Goal: Ask a question

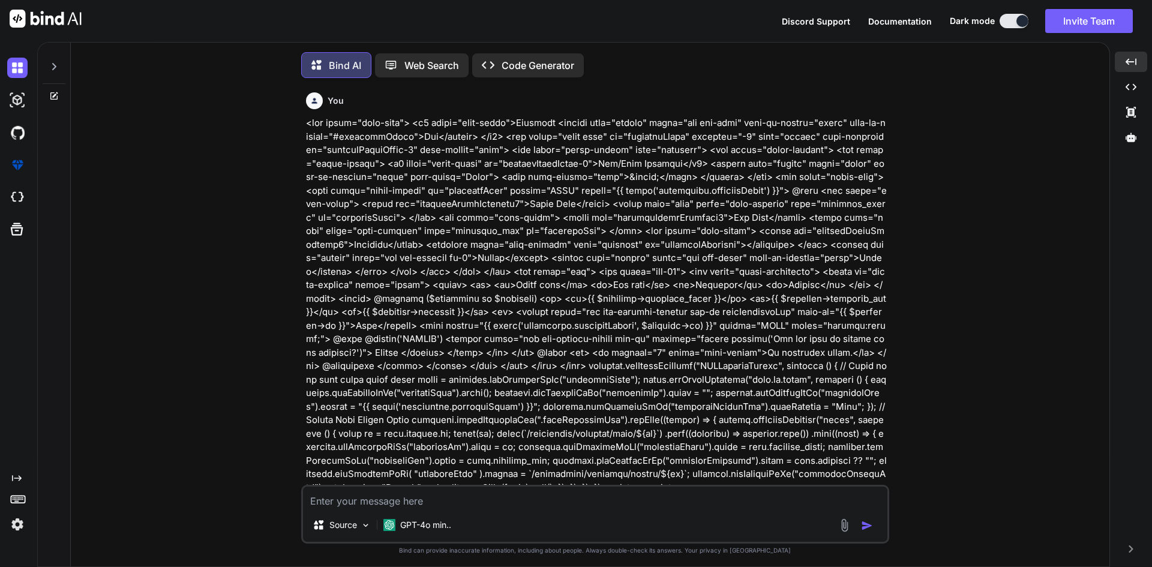
scroll to position [494, 0]
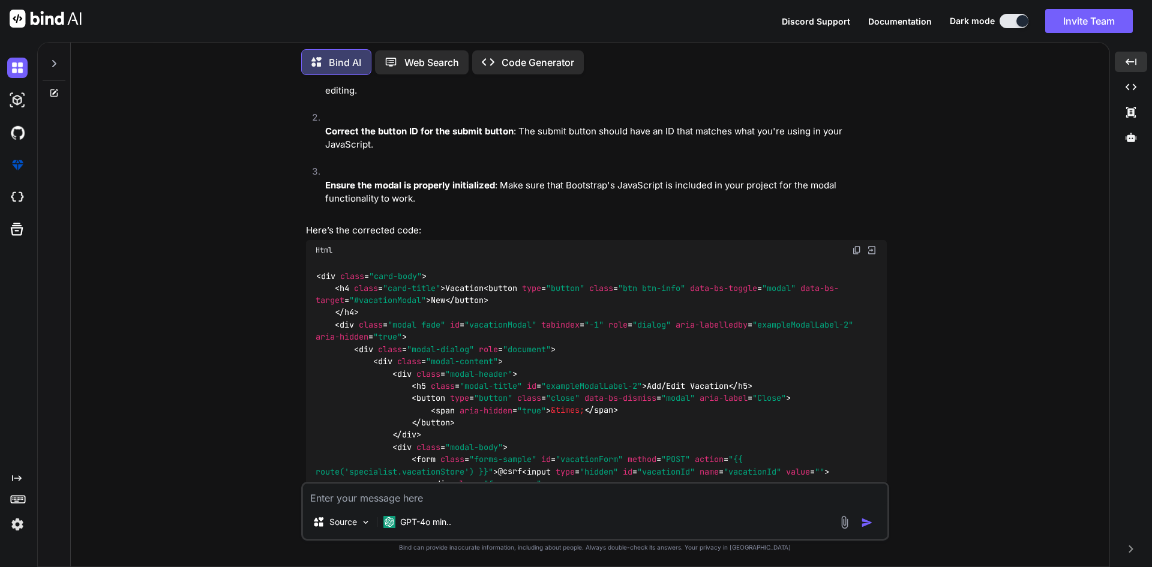
click at [507, 501] on textarea at bounding box center [595, 494] width 584 height 22
paste textarea "<div class="card-body"> <h4 class="card-title">Vacation <button type="button" c…"
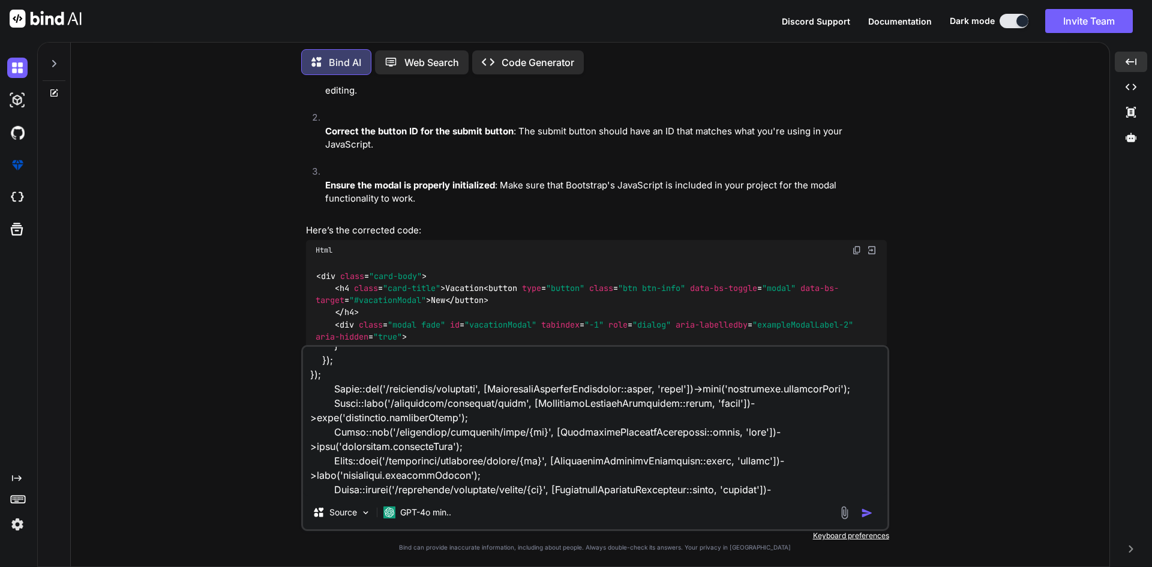
scroll to position [3543, 0]
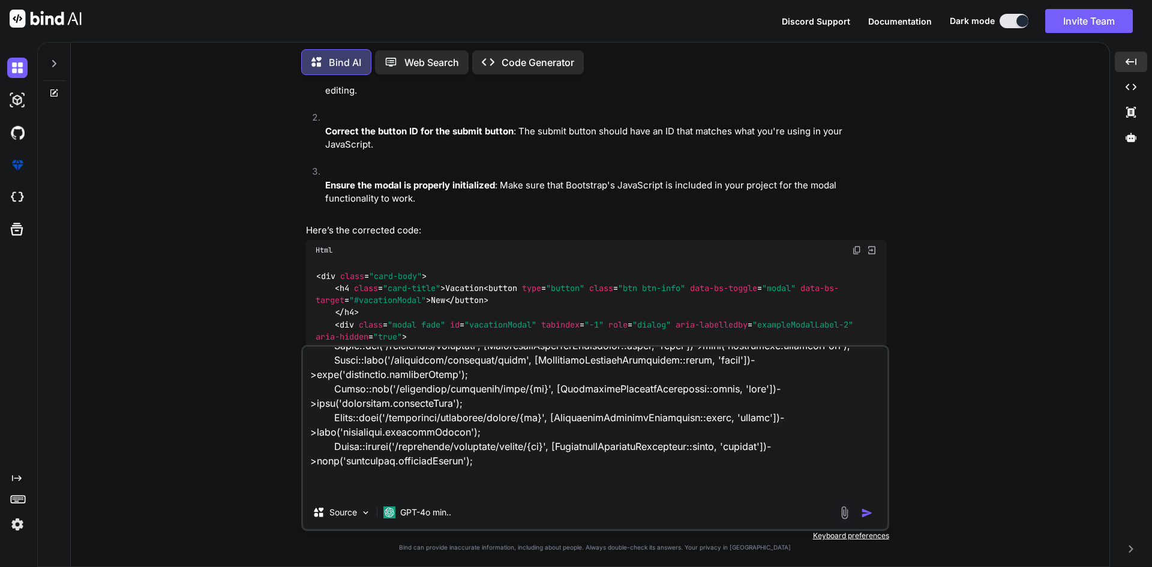
type textarea "<div class="card-body"> <h4 class="card-title">Vacation <button type="button" c…"
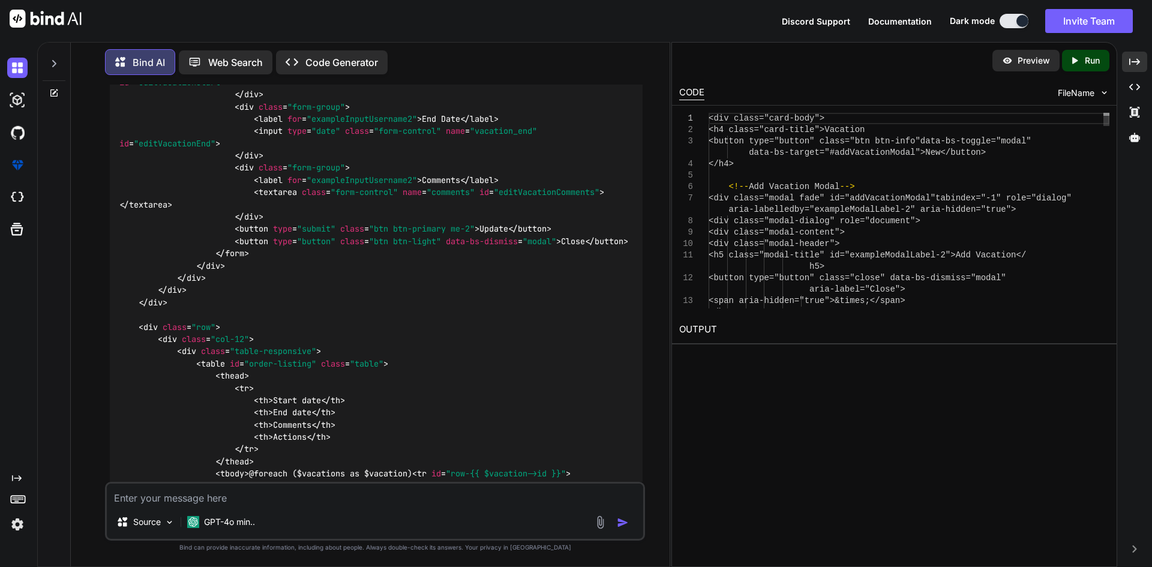
scroll to position [4074, 0]
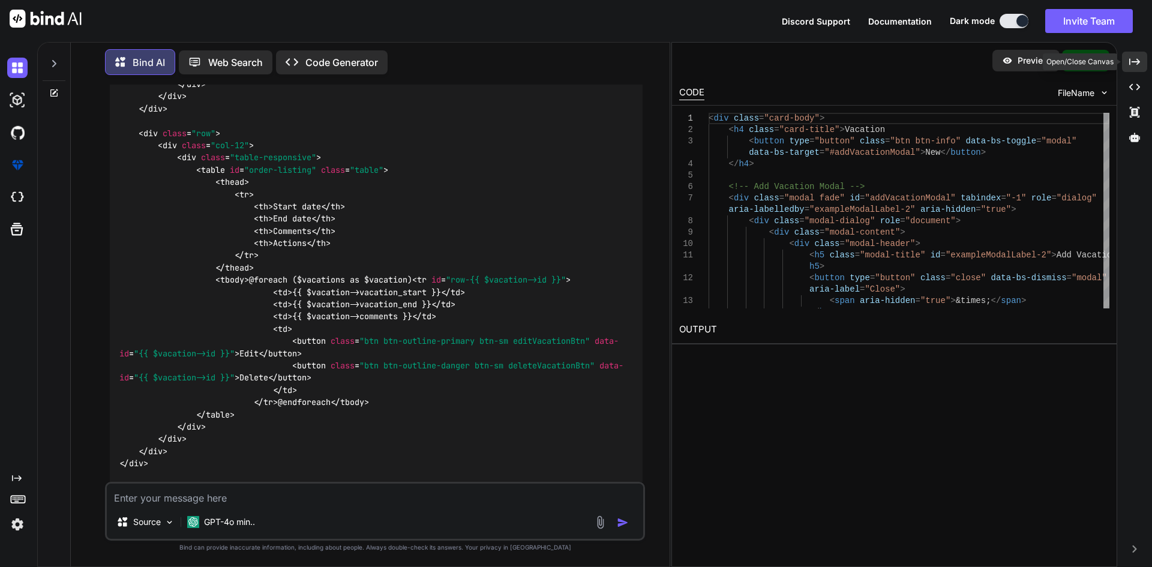
click at [1139, 59] on icon "Created with Pixso." at bounding box center [1134, 61] width 11 height 11
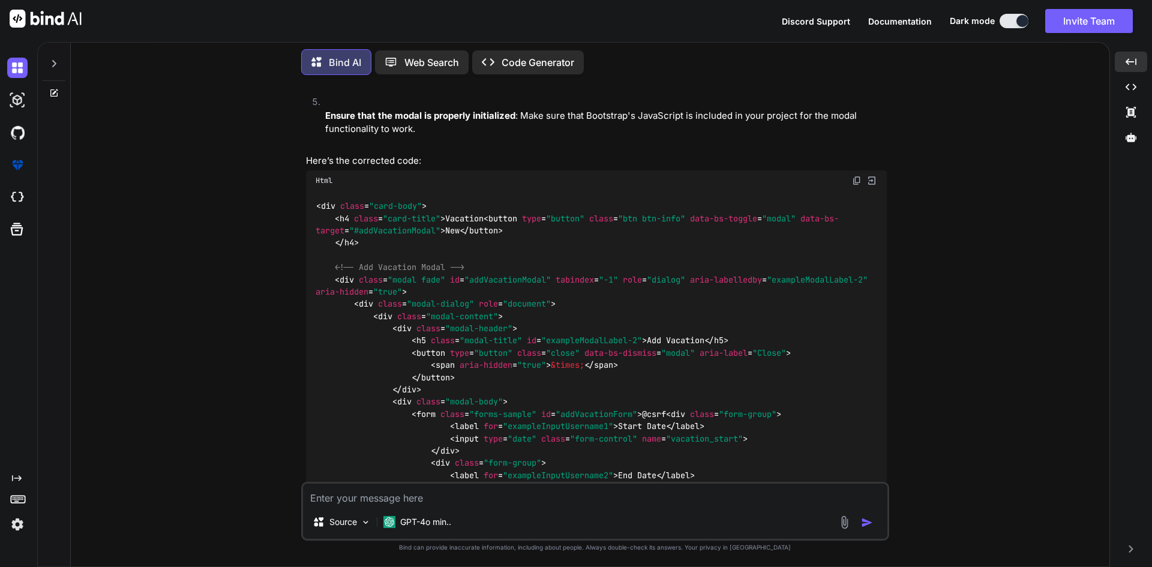
scroll to position [2903, 0]
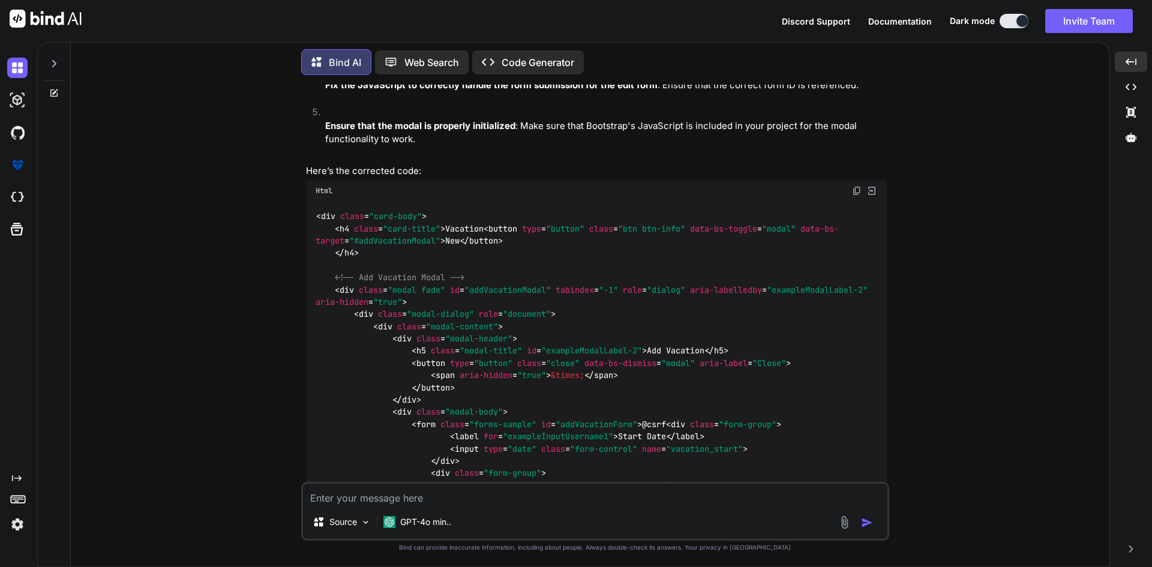
click at [855, 196] on img at bounding box center [857, 191] width 10 height 10
click at [457, 504] on textarea at bounding box center [595, 494] width 584 height 22
paste textarea "specialist-availabilties.js:172 POST [URL][TECHNICAL_ID] 404 (Not Found)"
type textarea "specialist-availabilties.js:172 POST [URL][TECHNICAL_ID] 404 (Not Found)"
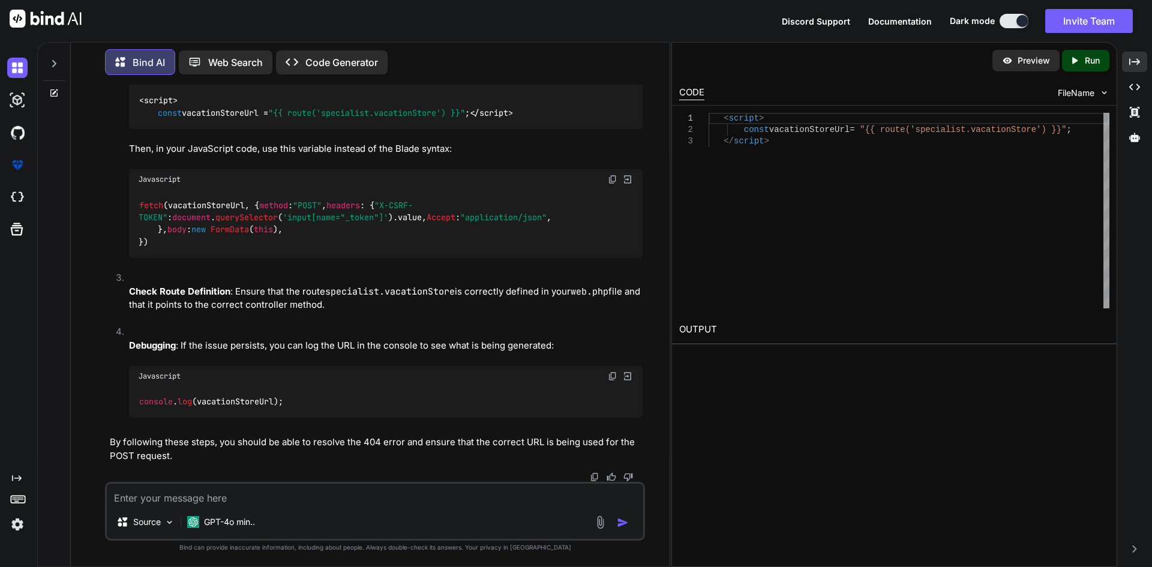
scroll to position [6645, 0]
click at [1140, 58] on div "Created with Pixso." at bounding box center [1134, 62] width 25 height 20
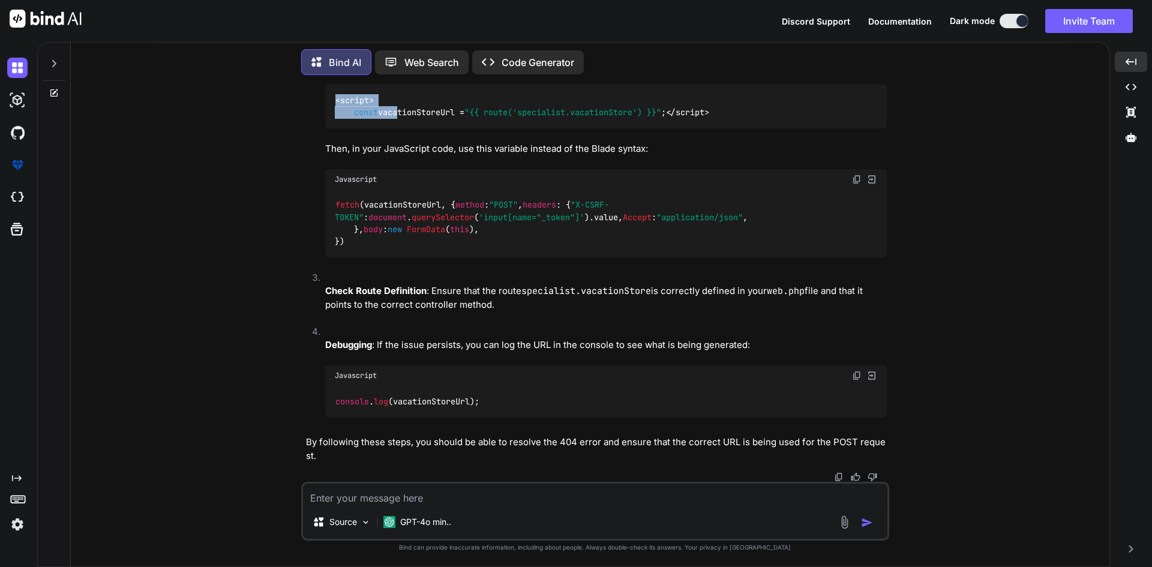
drag, startPoint x: 334, startPoint y: 251, endPoint x: 397, endPoint y: 263, distance: 64.7
click at [397, 128] on div "< script > const vacationStoreUrl = "{{ route('specialist.vacationStore') }}" ;…" at bounding box center [605, 107] width 561 height 44
click at [415, 118] on span "const vacationStoreUrl = "{{ route('specialist.vacationStore') }}" ;" at bounding box center [500, 112] width 331 height 11
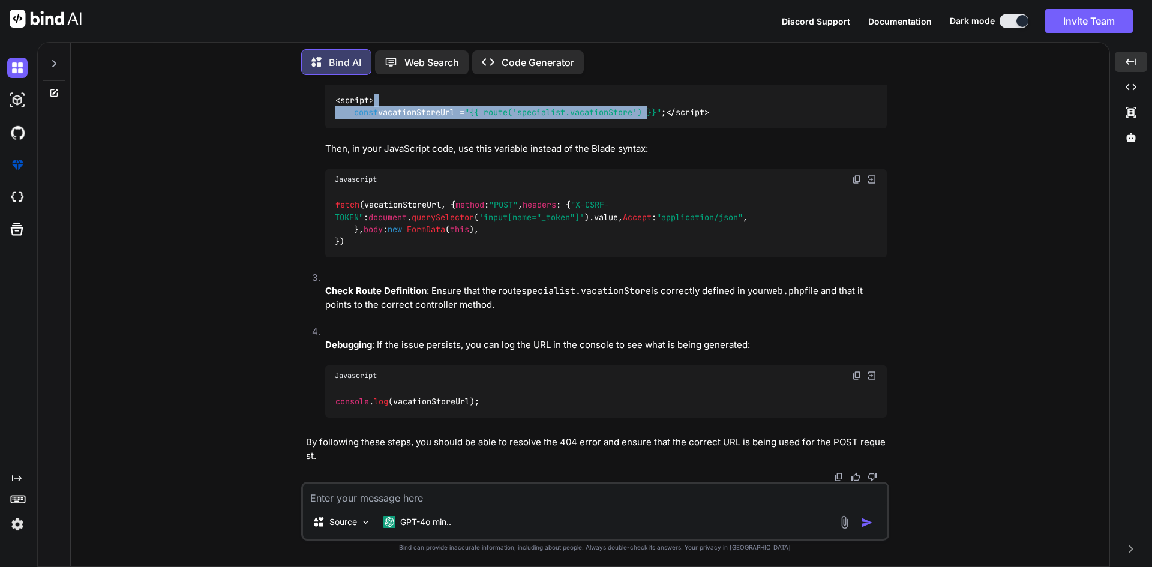
drag, startPoint x: 555, startPoint y: 260, endPoint x: 449, endPoint y: 259, distance: 106.2
click at [449, 128] on div "< script > const vacationStoreUrl = "{{ route('specialist.vacationStore') }}" ;…" at bounding box center [605, 107] width 561 height 44
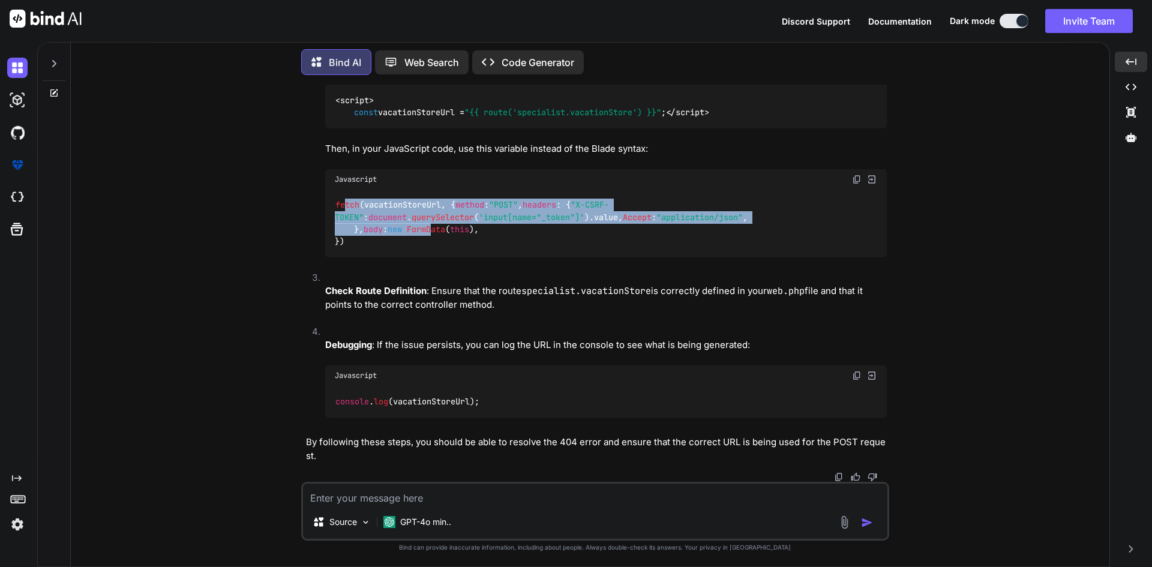
drag, startPoint x: 345, startPoint y: 316, endPoint x: 426, endPoint y: 389, distance: 109.6
click at [426, 248] on code "fetch (vacationStoreUrl, { method : "POST" , headers : { "X-CSRF-TOKEN" : docum…" at bounding box center [541, 223] width 413 height 49
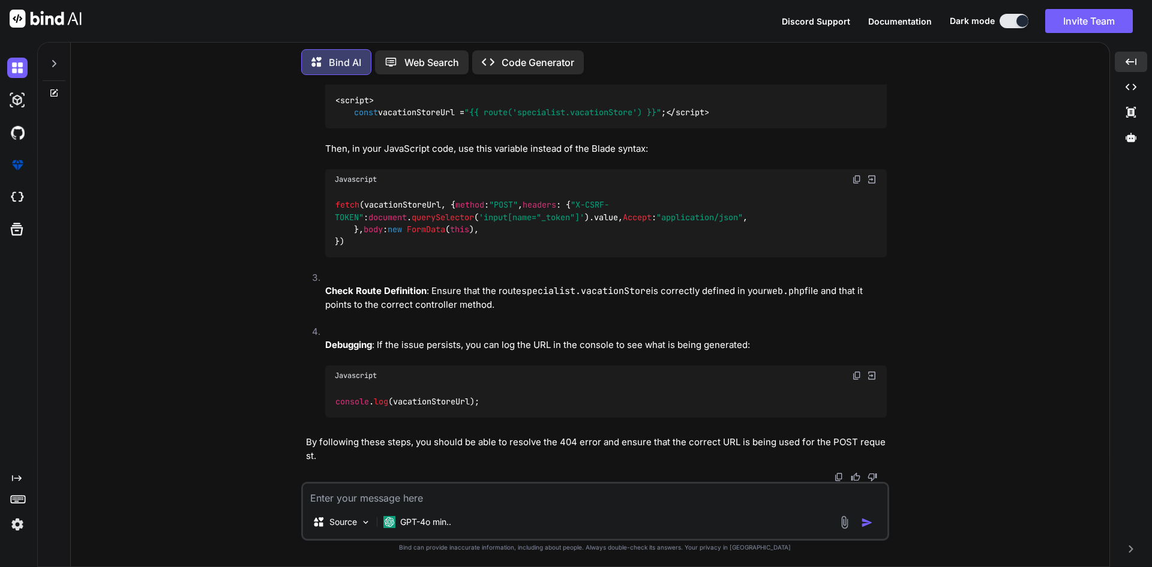
click at [468, 258] on div "fetch (vacationStoreUrl, { method : "POST" , headers : { "X-CSRF-TOKEN" : docum…" at bounding box center [605, 224] width 561 height 68
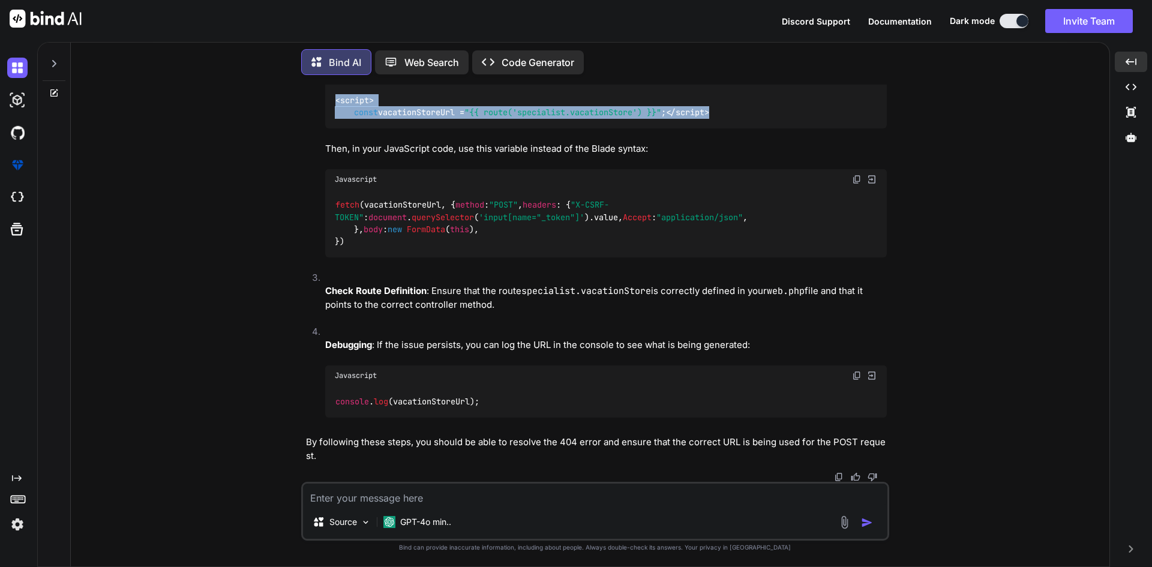
drag, startPoint x: 382, startPoint y: 239, endPoint x: 322, endPoint y: 223, distance: 62.1
click at [322, 223] on li "Use Inline Script : If your JavaScript is in a separate file, you can pass the …" at bounding box center [601, 126] width 571 height 287
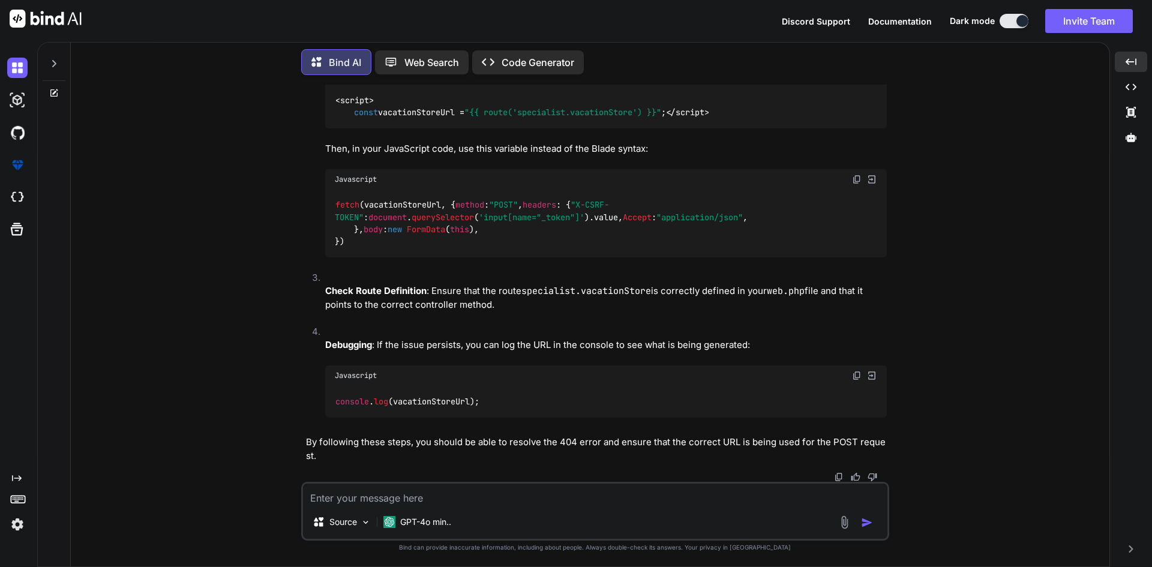
click at [382, 248] on code "fetch (vacationStoreUrl, { method : "POST" , headers : { "X-CSRF-TOKEN" : docum…" at bounding box center [541, 223] width 413 height 49
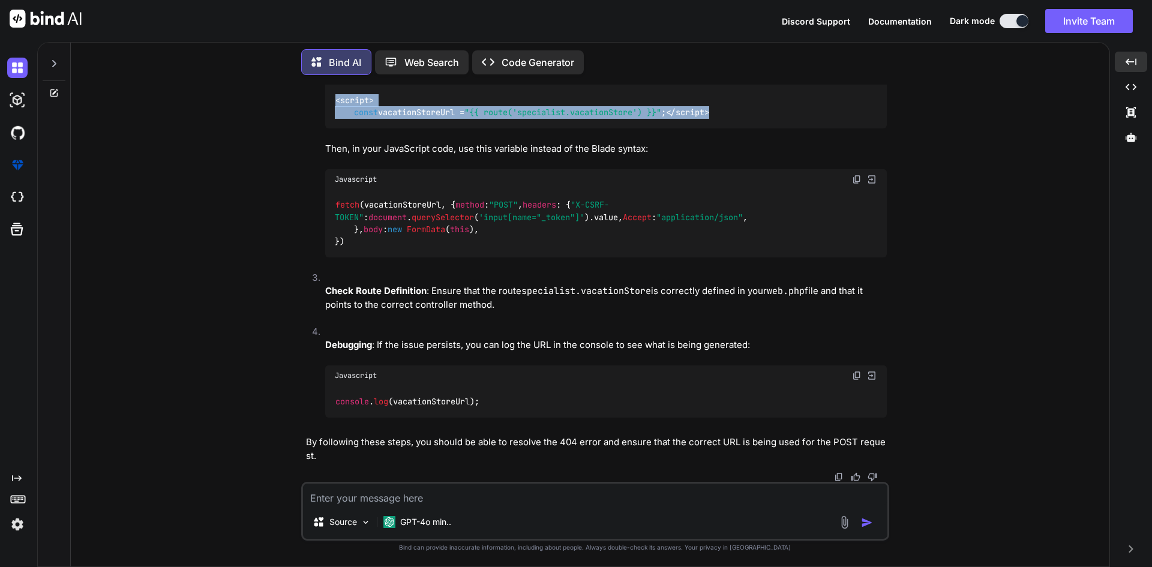
drag, startPoint x: 390, startPoint y: 364, endPoint x: 328, endPoint y: 332, distance: 69.2
click at [328, 128] on div "< script > const vacationStoreUrl = "{{ route('specialist.vacationStore') }}" ;…" at bounding box center [605, 107] width 561 height 44
click at [855, 79] on img at bounding box center [857, 75] width 10 height 10
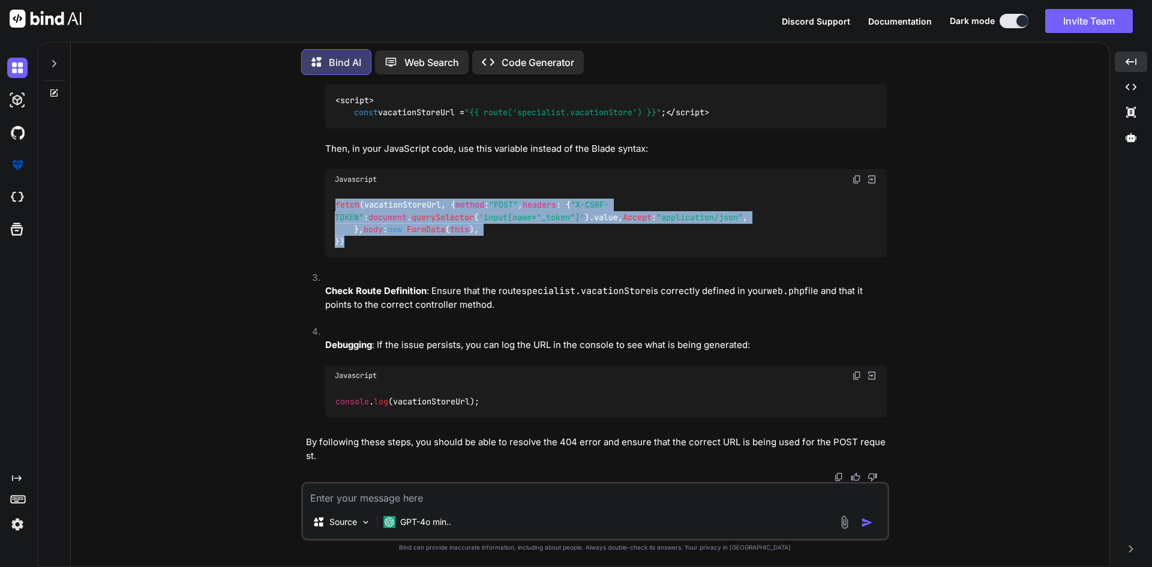
drag, startPoint x: 334, startPoint y: 213, endPoint x: 347, endPoint y: 310, distance: 97.5
click at [347, 258] on div "fetch (vacationStoreUrl, { method : "POST" , headers : { "X-CSRF-TOKEN" : docum…" at bounding box center [605, 224] width 561 height 68
copy code "fetch (vacationStoreUrl, { method : "POST" , headers : { "X-CSRF-TOKEN" : docum…"
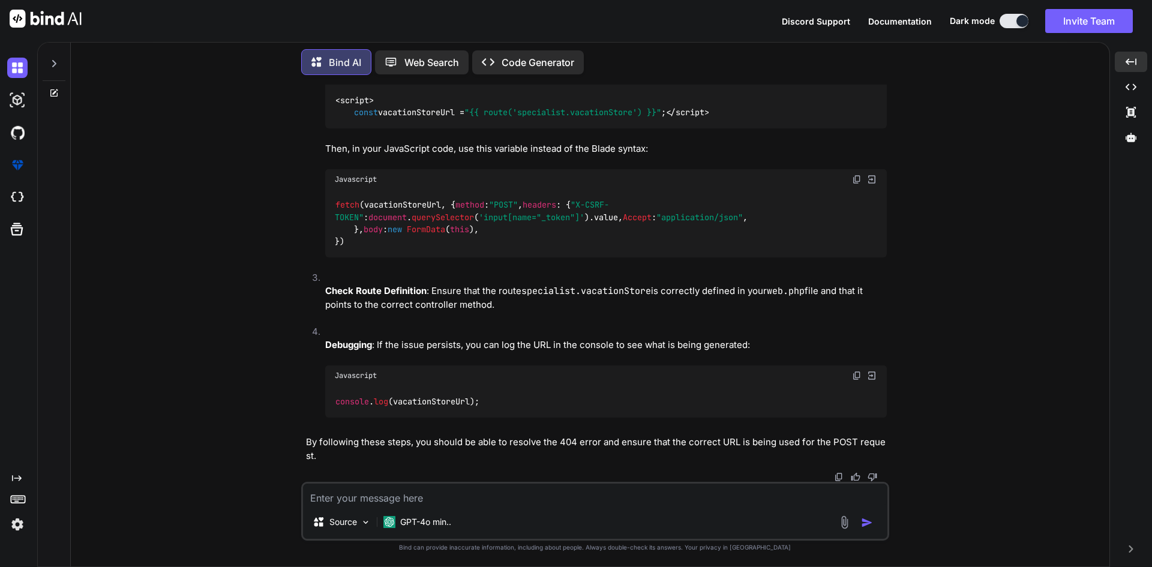
click at [468, 498] on textarea at bounding box center [595, 494] width 584 height 22
paste textarea "<div class="card-body"> <h4 class="card-title">Vacation <button type="button" c…"
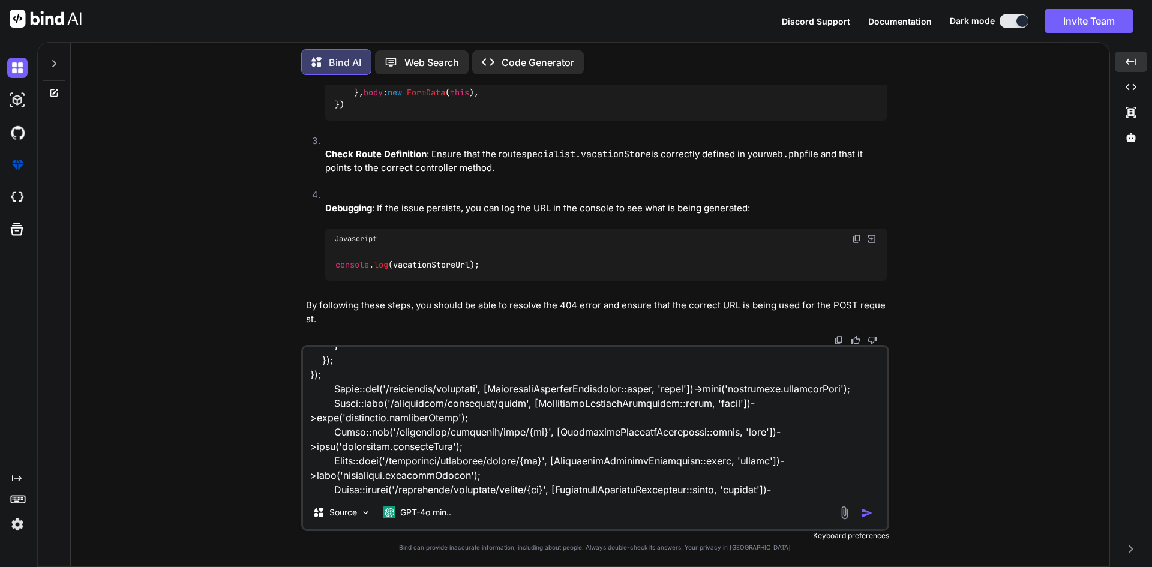
scroll to position [3543, 0]
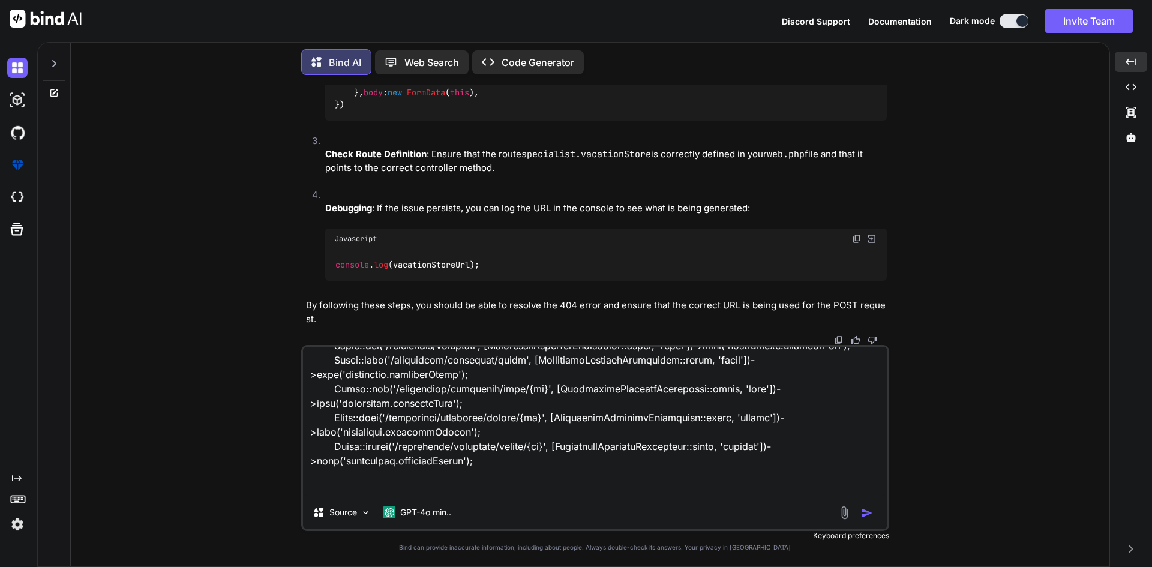
type textarea "<div class="card-body"> <h4 class="card-title">Vacation <button type="button" c…"
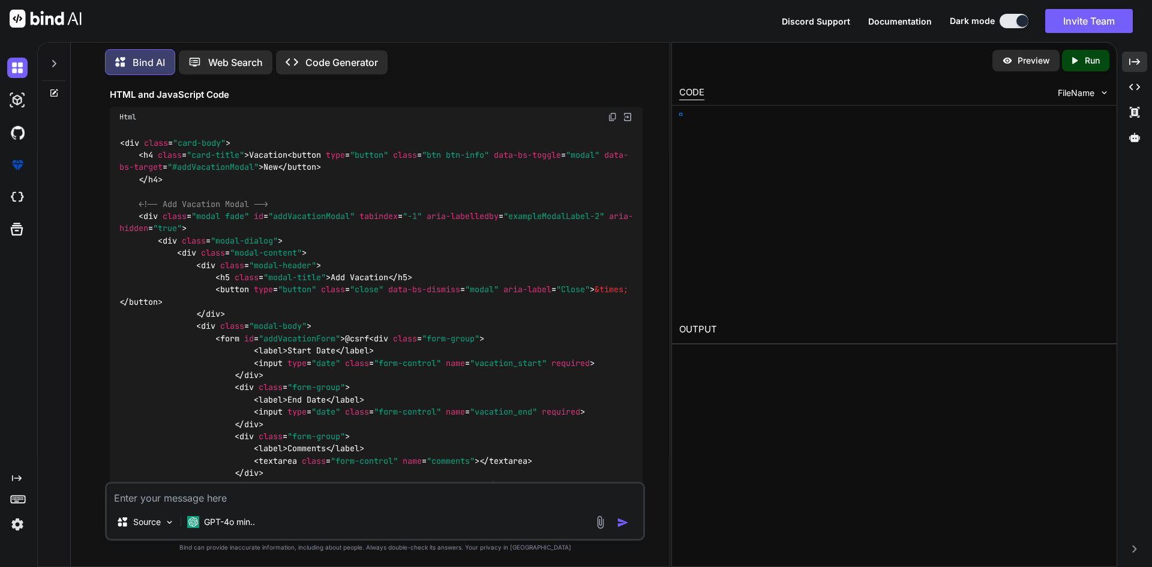
scroll to position [7522, 0]
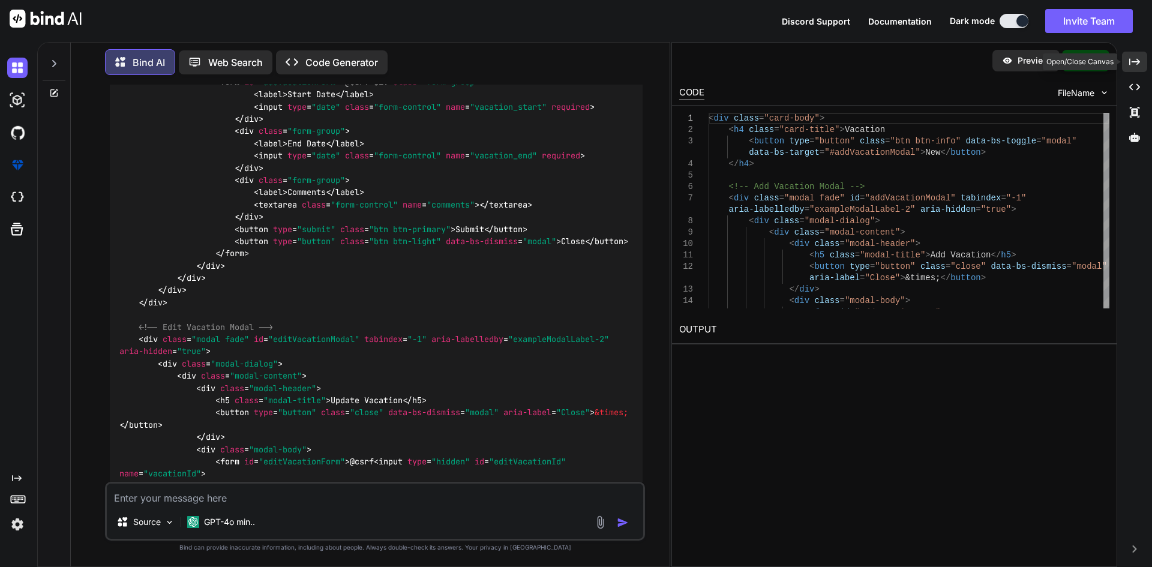
click at [1132, 62] on icon at bounding box center [1134, 61] width 11 height 7
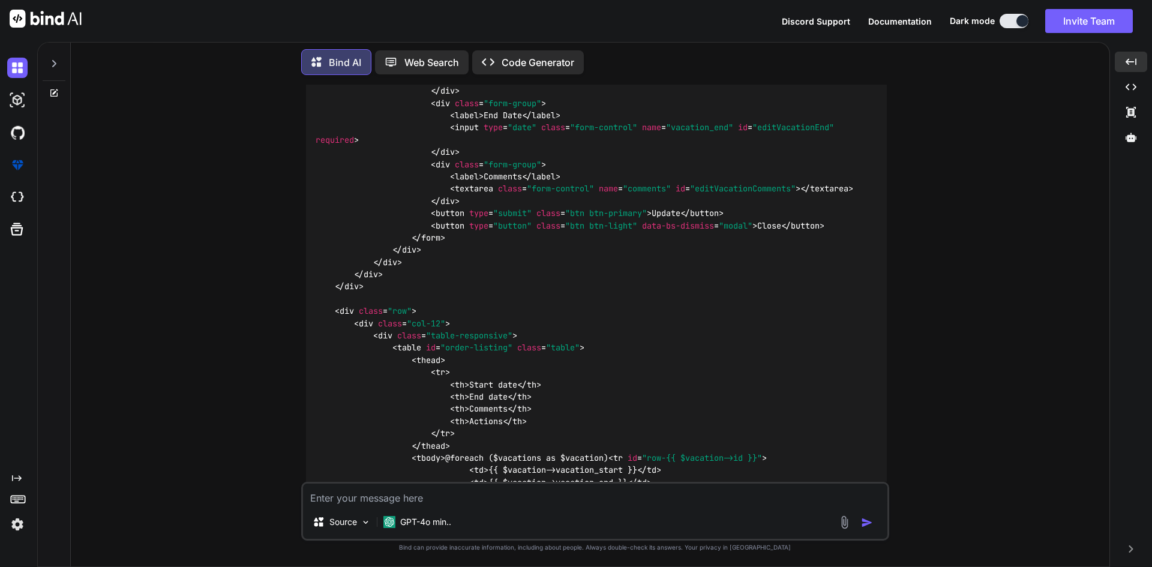
scroll to position [7509, 0]
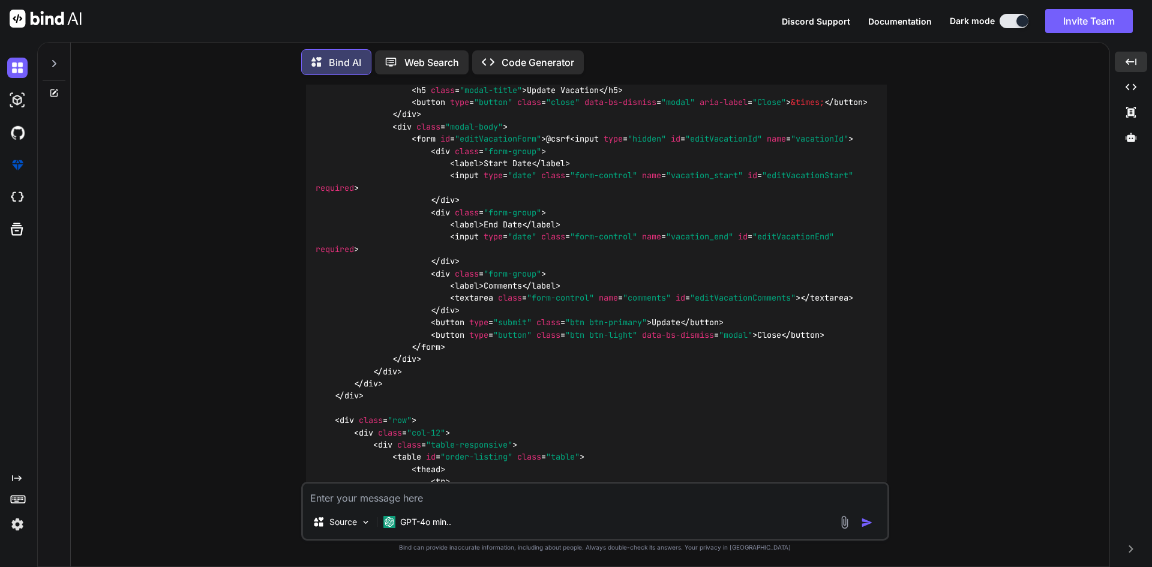
click at [54, 64] on icon at bounding box center [54, 64] width 10 height 10
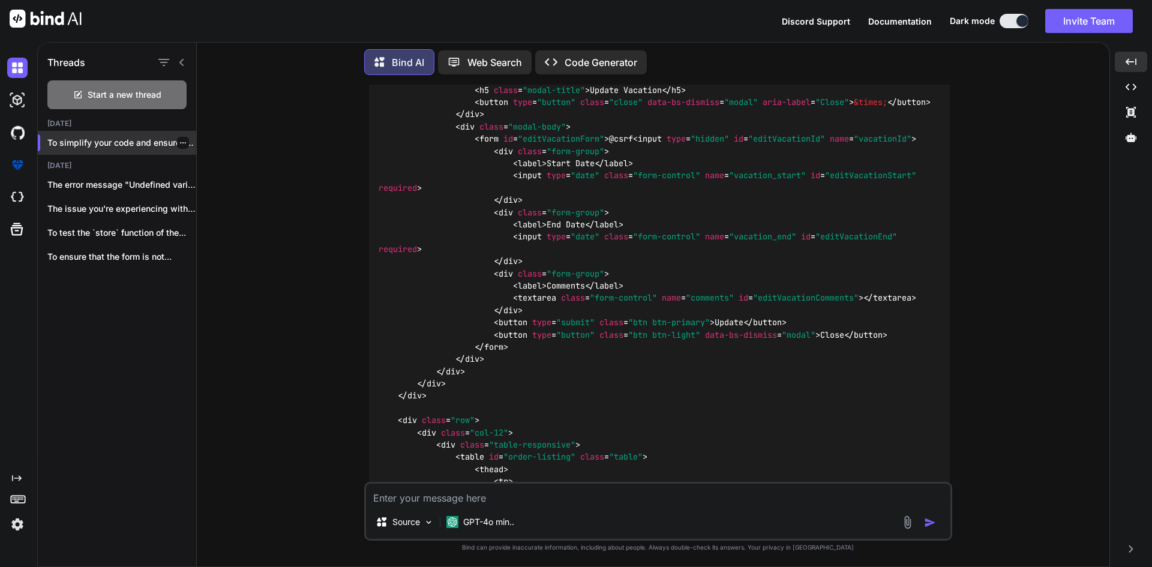
click at [185, 143] on p "To simplify your code and ensure that th..." at bounding box center [121, 143] width 149 height 12
click at [188, 140] on p "To simplify your code and ensure that th..." at bounding box center [121, 143] width 149 height 12
click at [188, 137] on p "To simplify your code and ensure that th..." at bounding box center [121, 143] width 149 height 12
click at [177, 137] on div at bounding box center [183, 143] width 12 height 12
click at [184, 142] on p "To simplify your code and ensure that th..." at bounding box center [121, 143] width 149 height 12
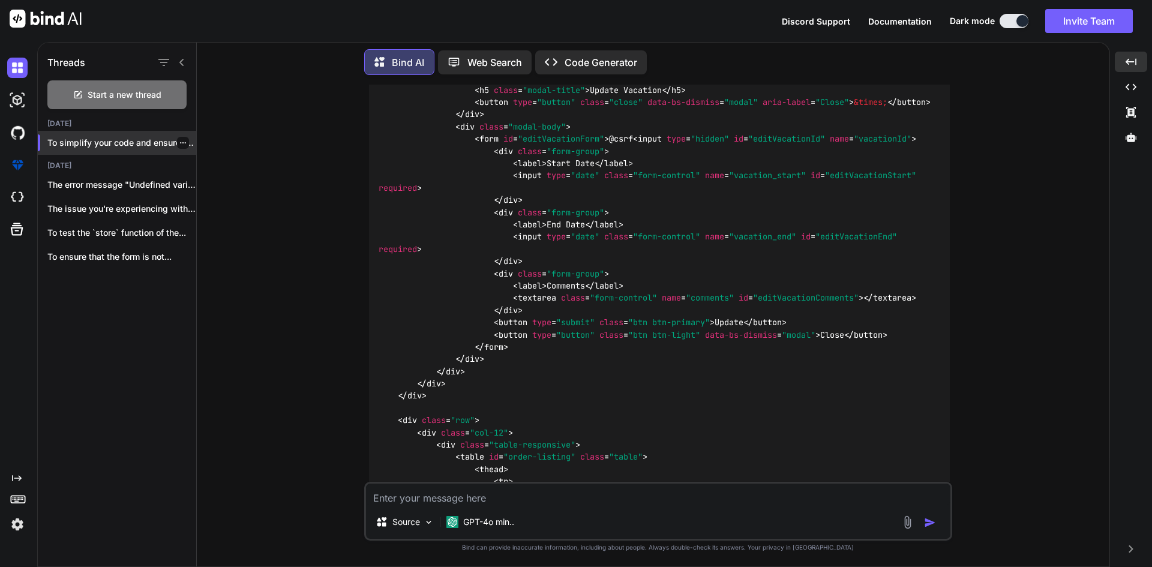
click at [180, 142] on icon "button" at bounding box center [182, 142] width 7 height 7
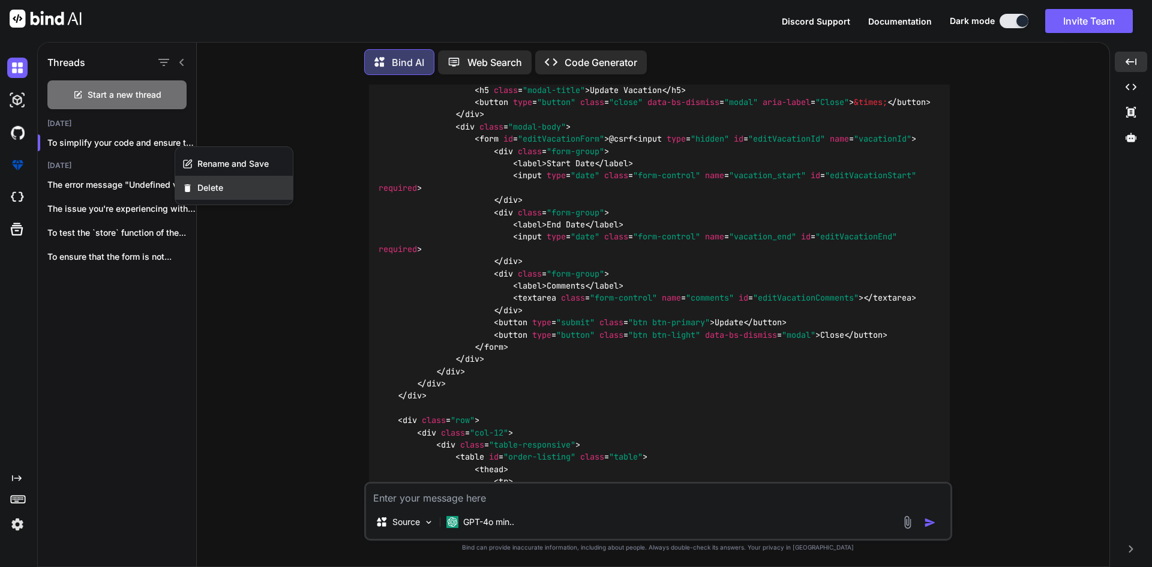
click at [223, 190] on div "Delete" at bounding box center [234, 188] width 118 height 24
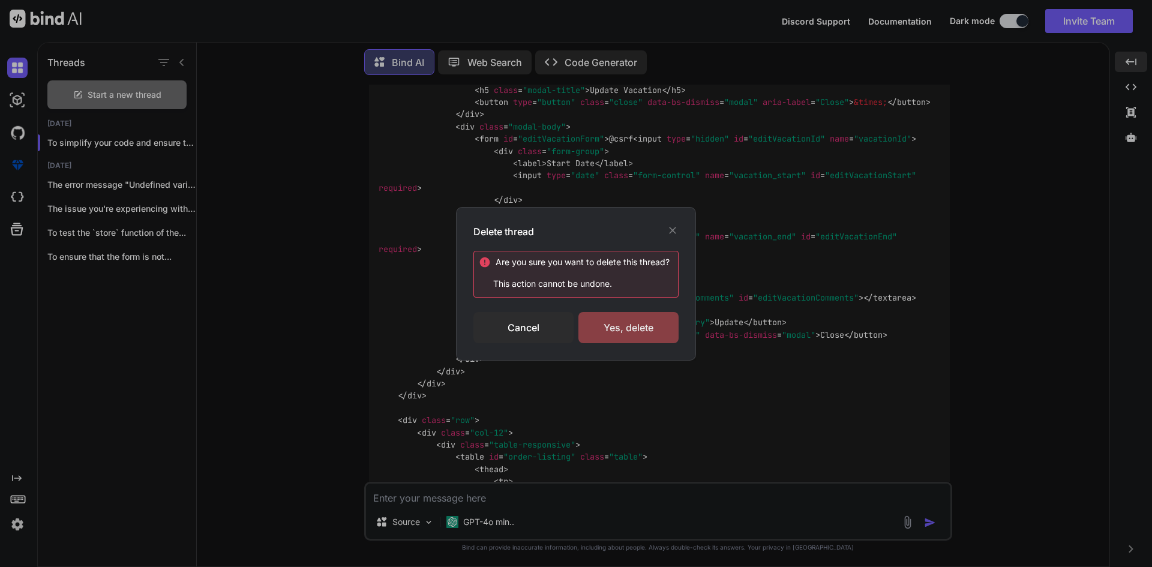
click at [646, 327] on div "Yes, delete" at bounding box center [628, 327] width 100 height 31
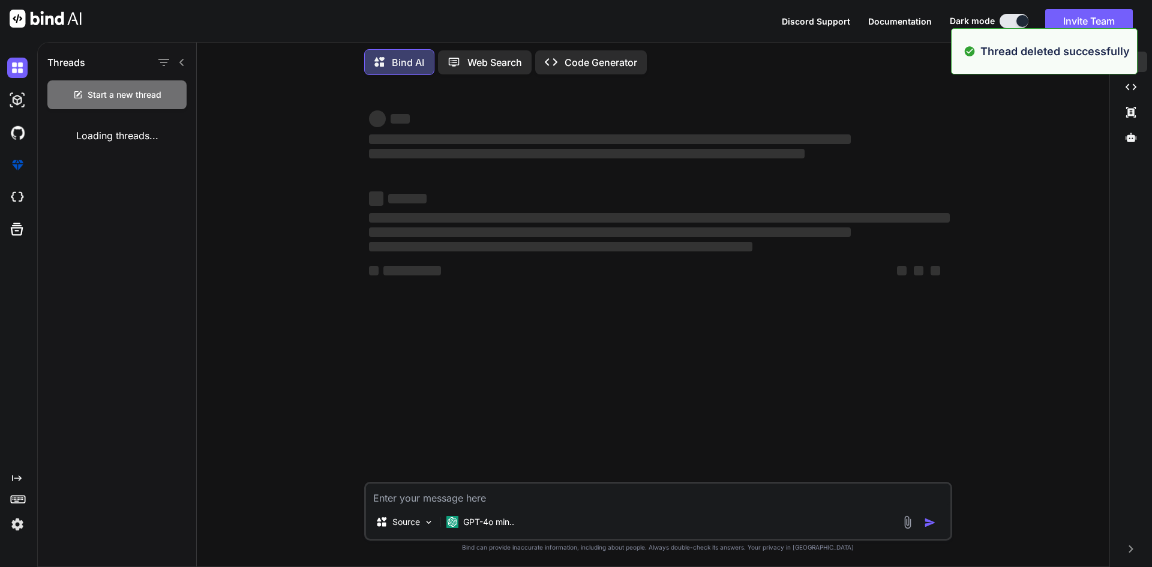
scroll to position [0, 0]
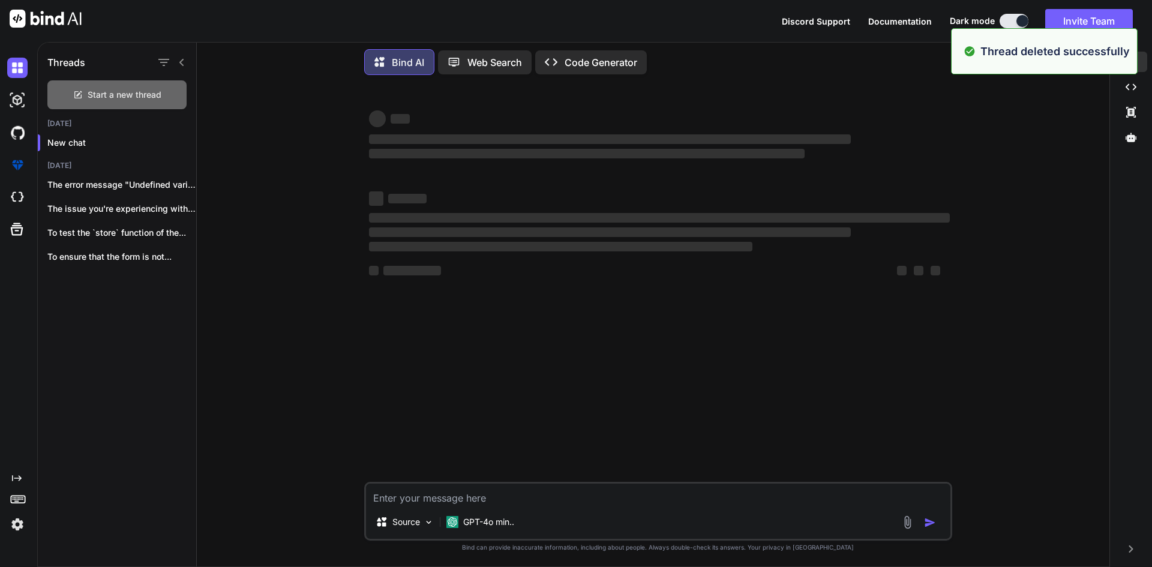
click at [89, 89] on span "Start a new thread" at bounding box center [125, 95] width 74 height 12
